Goal: Information Seeking & Learning: Find specific fact

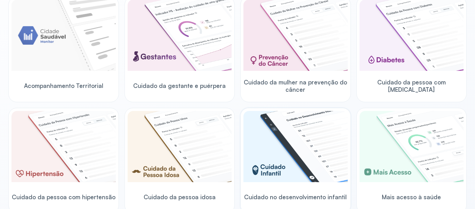
scroll to position [139, 0]
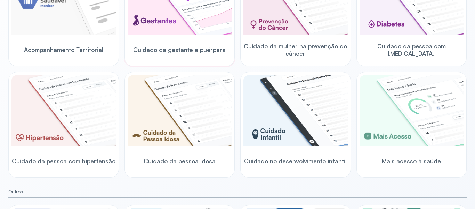
click at [205, 35] on div at bounding box center [180, 0] width 104 height 72
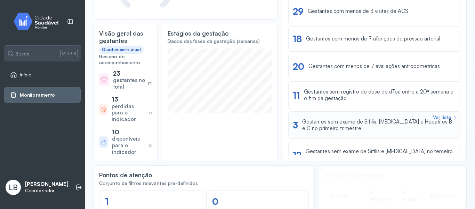
scroll to position [70, 0]
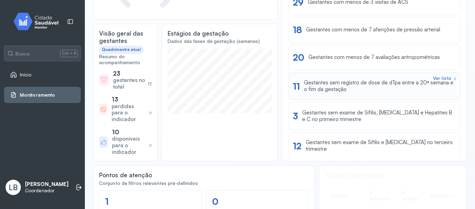
click at [340, 86] on div "Gestantes sem registro de dose de dTpa entre a 20ª semana e o fim da gestação" at bounding box center [380, 85] width 152 height 13
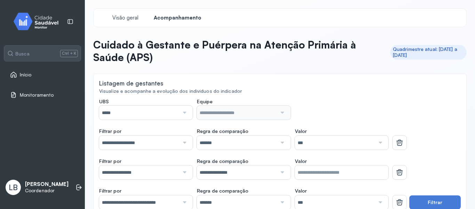
click at [176, 112] on input "*****" at bounding box center [139, 112] width 80 height 14
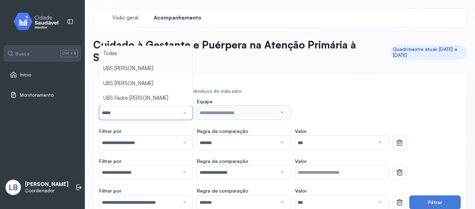
type input "*****"
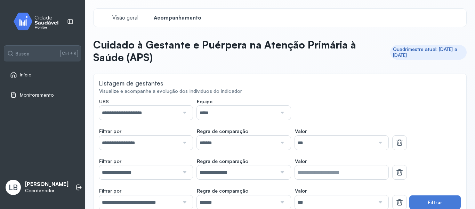
click at [244, 117] on input "*****" at bounding box center [237, 112] width 80 height 14
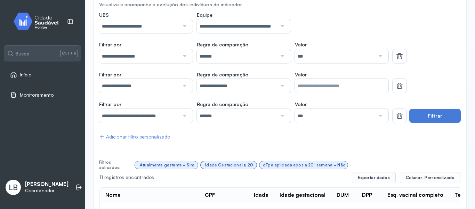
scroll to position [104, 0]
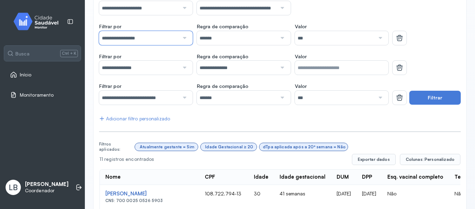
click at [135, 39] on input "**********" at bounding box center [139, 38] width 80 height 14
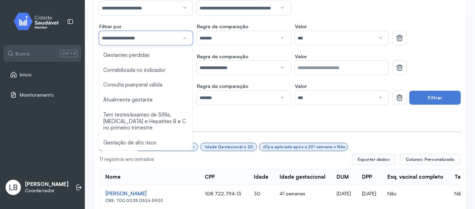
scroll to position [470, 0]
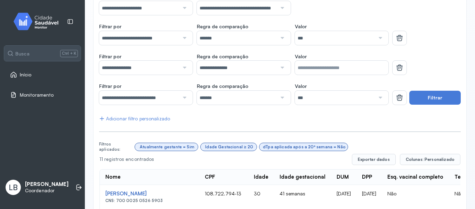
click at [160, 70] on input "**********" at bounding box center [139, 68] width 80 height 14
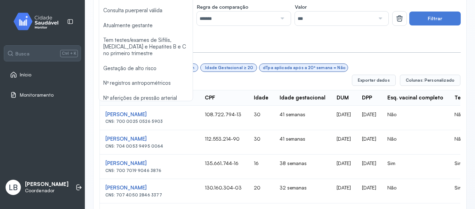
scroll to position [174, 0]
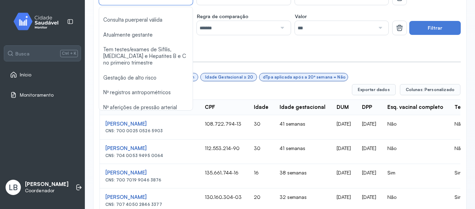
type input "*******"
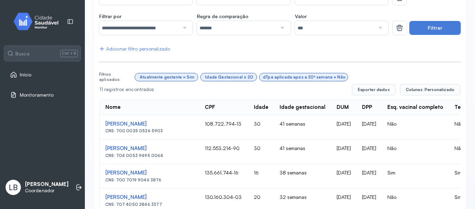
click at [126, 104] on div "**********" at bounding box center [280, 153] width 362 height 459
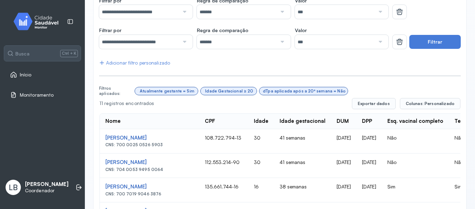
scroll to position [139, 0]
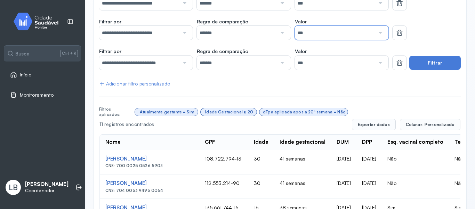
click at [370, 35] on input "***" at bounding box center [335, 33] width 80 height 14
click at [317, 65] on div "**********" at bounding box center [280, 188] width 362 height 459
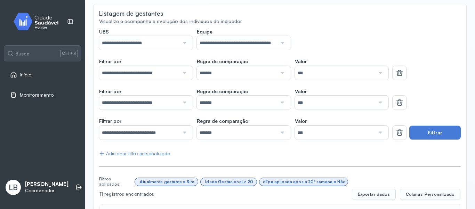
click at [375, 73] on div at bounding box center [379, 73] width 9 height 14
click at [420, 133] on button "Filtrar" at bounding box center [436, 132] width 52 height 14
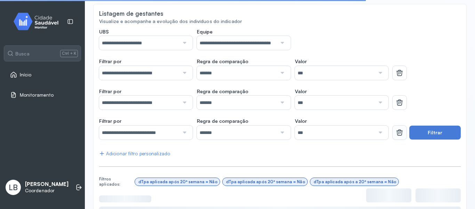
click at [399, 136] on icon at bounding box center [400, 132] width 8 height 8
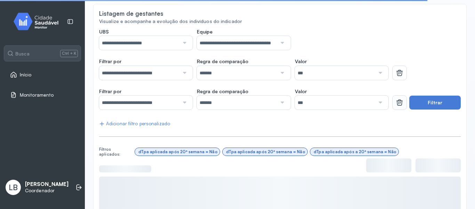
click at [396, 105] on icon at bounding box center [400, 102] width 8 height 8
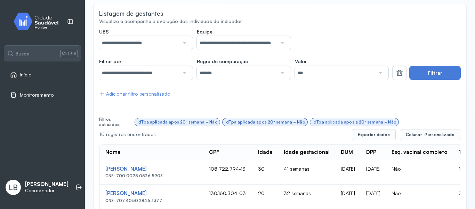
click at [376, 76] on div at bounding box center [379, 73] width 9 height 14
drag, startPoint x: 301, startPoint y: 104, endPoint x: 313, endPoint y: 103, distance: 12.2
click at [422, 74] on button "Filtrar" at bounding box center [436, 73] width 52 height 14
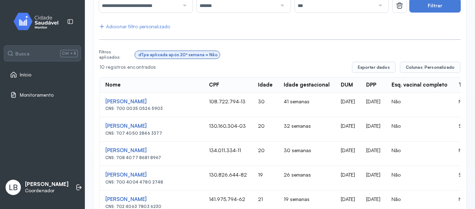
scroll to position [132, 0]
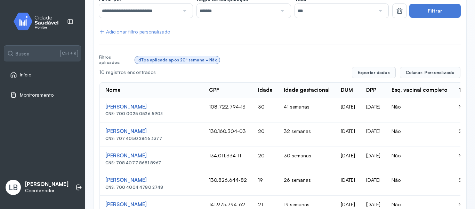
click at [432, 66] on div "dTpa aplicada após 20ª semana = Não" at bounding box center [298, 59] width 326 height 13
click at [433, 72] on span "Colunas: Personalizado" at bounding box center [430, 73] width 49 height 6
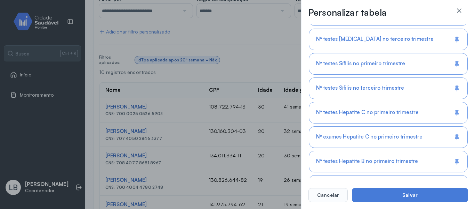
scroll to position [714, 0]
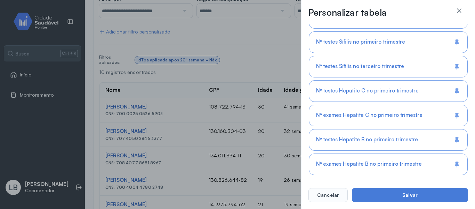
click at [363, 162] on span "Nº exames Hepatite B no primeiro trimestre" at bounding box center [369, 163] width 106 height 7
click at [366, 143] on div "Nº testes Hepatite B no primeiro trimestre" at bounding box center [388, 140] width 159 height 22
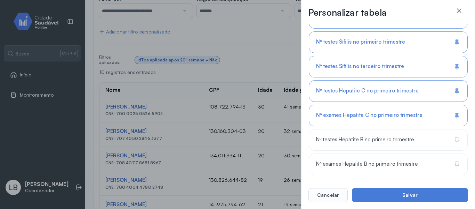
click at [367, 116] on span "Nº exames Hepatite C no primeiro trimestre" at bounding box center [369, 115] width 107 height 7
drag, startPoint x: 365, startPoint y: 93, endPoint x: 361, endPoint y: 70, distance: 23.0
click at [364, 90] on span "Nº testes Hepatite C no primeiro trimestre" at bounding box center [367, 90] width 103 height 7
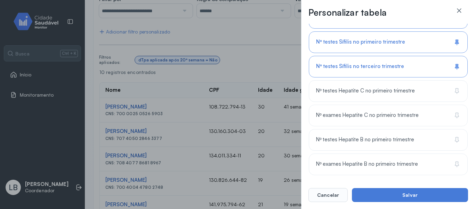
click at [361, 64] on span "Nº testes Sífilis no terceiro trimestre" at bounding box center [360, 66] width 88 height 7
click at [362, 45] on span "Nº testes Sífilis no primeiro trimestre" at bounding box center [360, 42] width 89 height 7
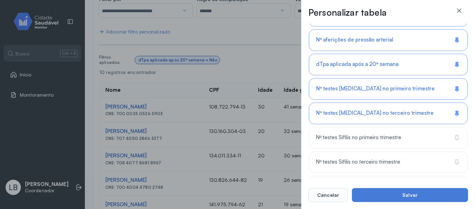
scroll to position [610, 0]
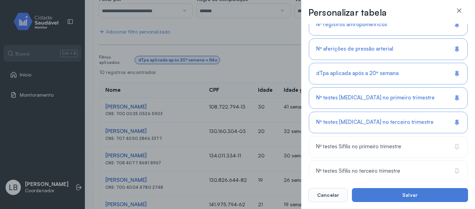
click at [375, 124] on span "Nº testes [MEDICAL_DATA] no terceiro trimestre" at bounding box center [375, 122] width 118 height 7
click at [376, 102] on div "Nº testes [MEDICAL_DATA] no primeiro trimestre" at bounding box center [388, 98] width 159 height 22
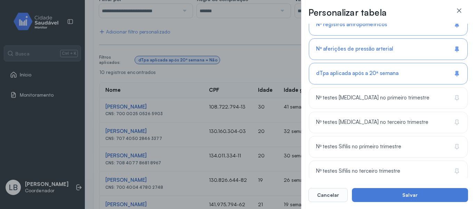
click at [375, 82] on div "dTpa aplicada após a 20ª semana" at bounding box center [388, 74] width 159 height 22
click at [376, 74] on span "dTpa aplicada após a 20ª semana" at bounding box center [356, 73] width 80 height 7
click at [373, 50] on span "Nº aferições de pressão arterial" at bounding box center [354, 49] width 77 height 7
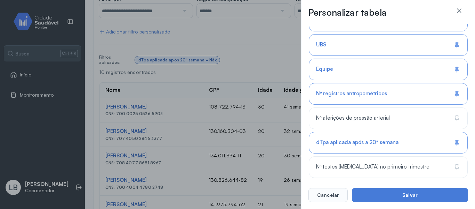
scroll to position [540, 0]
click at [388, 99] on div "Nº registros antropométricos" at bounding box center [388, 95] width 159 height 22
click at [337, 71] on div "Equipe" at bounding box center [388, 70] width 159 height 22
drag, startPoint x: 341, startPoint y: 50, endPoint x: 342, endPoint y: 69, distance: 18.8
click at [341, 51] on div "UBS" at bounding box center [388, 46] width 159 height 22
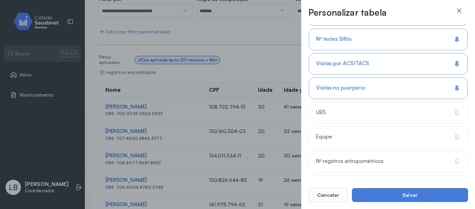
scroll to position [470, 0]
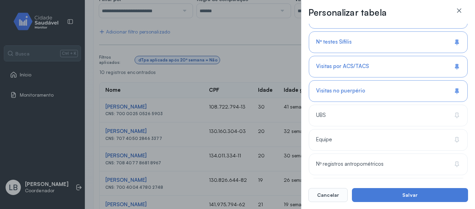
drag, startPoint x: 346, startPoint y: 94, endPoint x: 339, endPoint y: 75, distance: 20.2
click at [346, 93] on div "Visitas no puerpério" at bounding box center [388, 91] width 159 height 22
click at [337, 63] on span "Visitas por ACS/TACS" at bounding box center [342, 66] width 53 height 7
drag, startPoint x: 331, startPoint y: 33, endPoint x: 331, endPoint y: 39, distance: 5.9
click at [331, 34] on div "Nº testes Sífilis" at bounding box center [388, 42] width 159 height 22
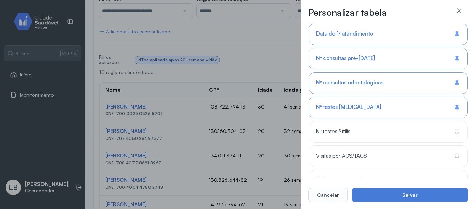
scroll to position [366, 0]
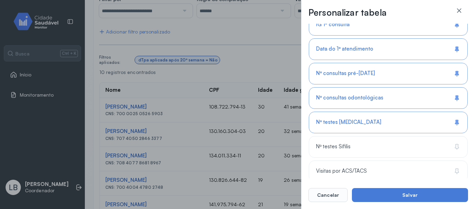
drag, startPoint x: 343, startPoint y: 126, endPoint x: 342, endPoint y: 121, distance: 4.4
click at [343, 125] on div "Nº testes [MEDICAL_DATA]" at bounding box center [388, 122] width 159 height 22
click at [341, 105] on div "Nº consultas odontológicas" at bounding box center [388, 98] width 159 height 22
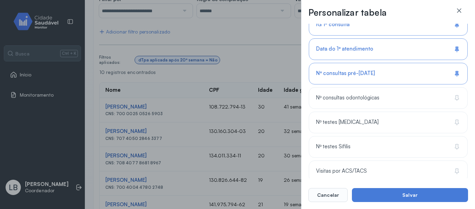
click at [337, 71] on span "Nº consultas pré-[DATE]" at bounding box center [345, 73] width 59 height 7
click at [330, 49] on span "Data do 1º atendimento" at bounding box center [344, 49] width 57 height 7
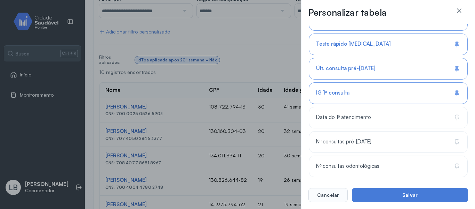
scroll to position [296, 0]
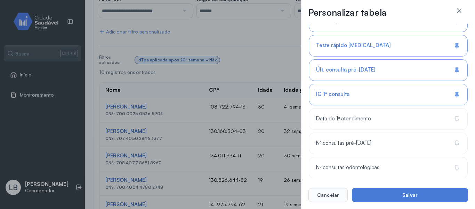
click at [330, 89] on div "IG 1ª consulta" at bounding box center [388, 95] width 159 height 22
click at [331, 67] on span "Últ. consulta pré-[DATE]" at bounding box center [345, 69] width 59 height 7
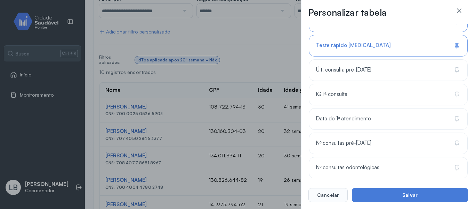
click at [325, 40] on div "Teste rápido [MEDICAL_DATA]" at bounding box center [388, 46] width 159 height 22
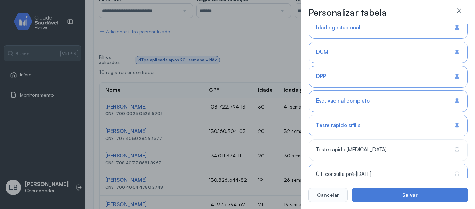
scroll to position [192, 0]
click at [366, 122] on div "Teste rápido sífilis" at bounding box center [388, 126] width 159 height 22
click at [362, 100] on span "Esq. vacinal completo" at bounding box center [343, 101] width 54 height 7
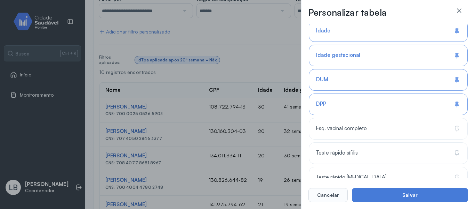
scroll to position [161, 0]
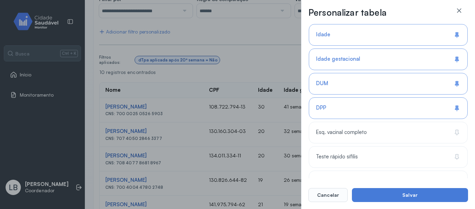
click at [332, 104] on div "DPP" at bounding box center [388, 108] width 159 height 22
type input "**********"
click at [326, 84] on span "DUM" at bounding box center [322, 83] width 12 height 7
click at [321, 61] on span "Idade gestacional" at bounding box center [338, 59] width 44 height 7
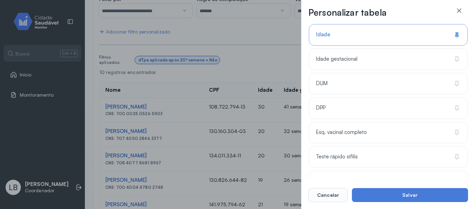
click at [319, 43] on div "Idade" at bounding box center [388, 35] width 159 height 22
drag, startPoint x: 468, startPoint y: 72, endPoint x: 465, endPoint y: 55, distance: 18.0
click at [465, 55] on div "**********" at bounding box center [388, 104] width 174 height 209
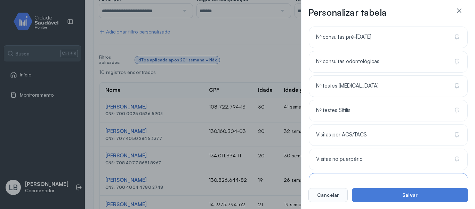
scroll to position [408, 0]
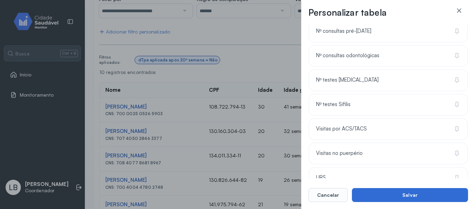
click at [403, 197] on button "Salvar" at bounding box center [410, 195] width 116 height 14
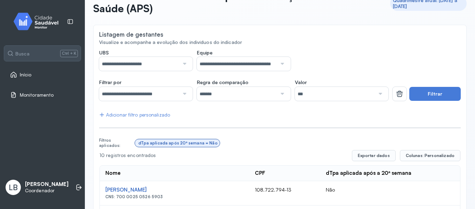
scroll to position [139, 0]
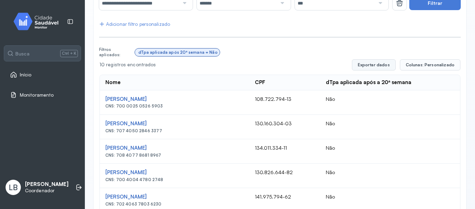
click at [368, 66] on button "Exportar dados" at bounding box center [374, 64] width 44 height 11
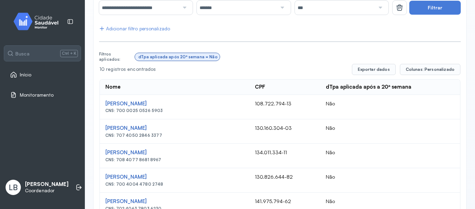
scroll to position [71, 0]
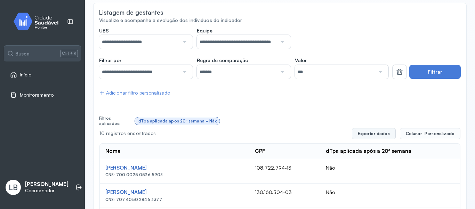
click at [378, 135] on button "Exportar dados" at bounding box center [374, 133] width 44 height 11
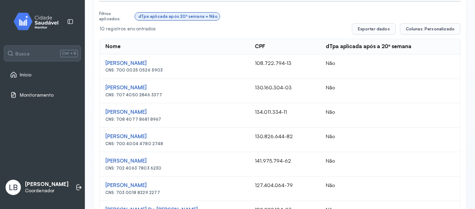
drag, startPoint x: 104, startPoint y: 54, endPoint x: 253, endPoint y: 172, distance: 189.3
click at [253, 172] on table "Nome CPF dTpa aplicada após a 20ª semana [PERSON_NAME] CNS: 700 0025 0526 5903 …" at bounding box center [280, 169] width 361 height 260
click at [396, 141] on td "Não" at bounding box center [391, 139] width 140 height 24
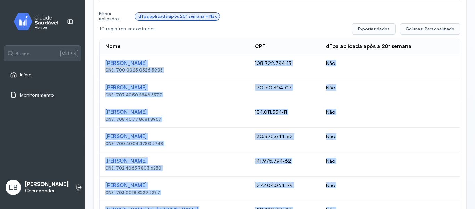
scroll to position [280, 0]
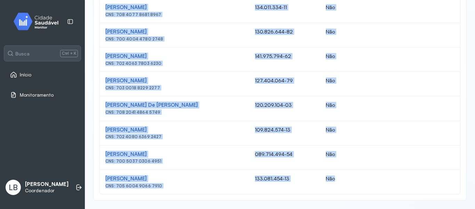
drag, startPoint x: 103, startPoint y: 57, endPoint x: 349, endPoint y: 179, distance: 274.6
click at [349, 179] on tbody "[PERSON_NAME] CNS: 700 0025 0526 5903 108.722.794-13 Não [PERSON_NAME] CNS: 707…" at bounding box center [280, 72] width 361 height 244
copy tbody "[PERSON_NAME] CNS: 700 0025 0526 5903 108.722.794-13 Não [PERSON_NAME] CNS: 707…"
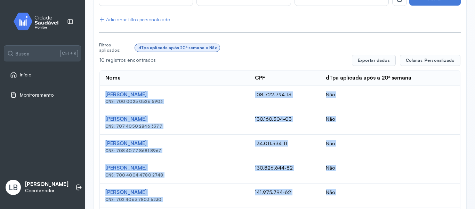
scroll to position [140, 0]
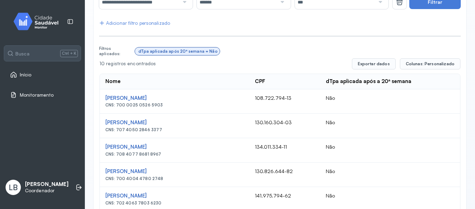
drag, startPoint x: 187, startPoint y: 85, endPoint x: 173, endPoint y: 76, distance: 16.0
click at [186, 84] on th "Nome" at bounding box center [175, 81] width 150 height 15
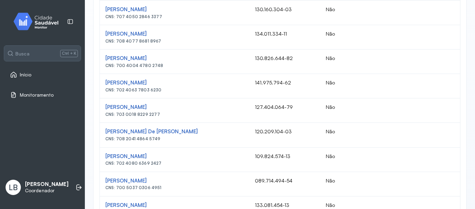
scroll to position [280, 0]
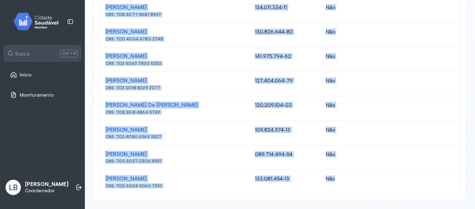
drag, startPoint x: 99, startPoint y: 78, endPoint x: 351, endPoint y: 190, distance: 275.3
click at [351, 190] on div "Nome CPF dTpa aplicada após a 20ª semana 10 registros encontrados Exportar dado…" at bounding box center [280, 57] width 362 height 276
